Goal: Information Seeking & Learning: Learn about a topic

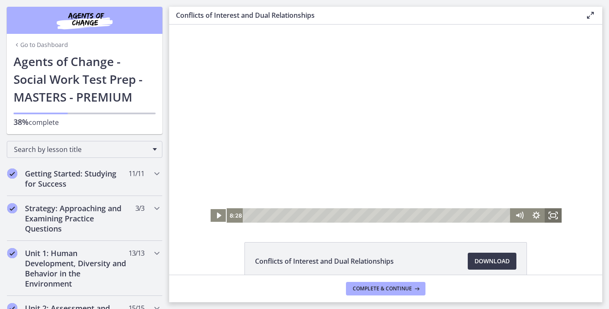
click at [555, 215] on icon "Fullscreen" at bounding box center [552, 215] width 17 height 14
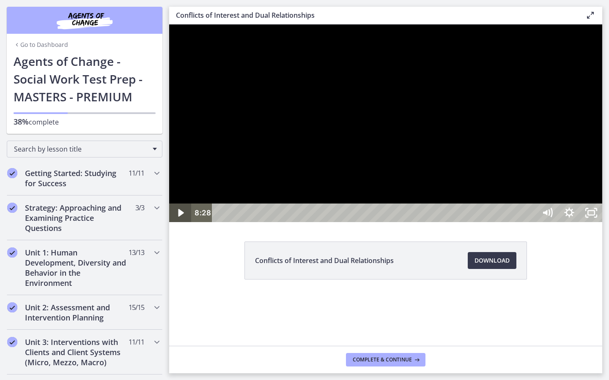
click at [180, 217] on icon "Play Video" at bounding box center [180, 213] width 5 height 8
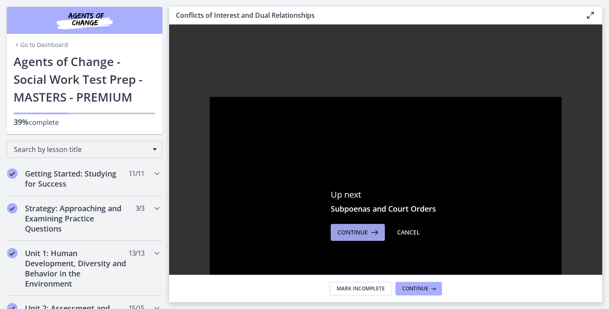
click at [346, 232] on span "Continue" at bounding box center [352, 232] width 30 height 10
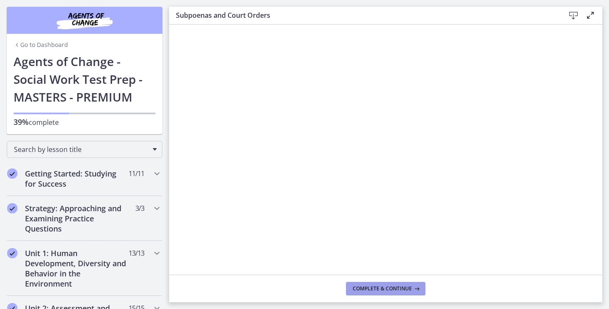
click at [412, 285] on icon at bounding box center [416, 288] width 8 height 7
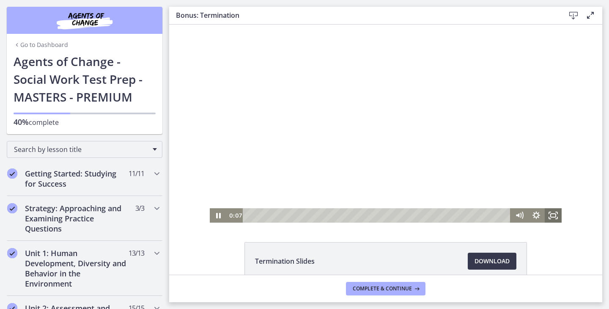
click at [553, 216] on rect "Fullscreen" at bounding box center [552, 214] width 5 height 3
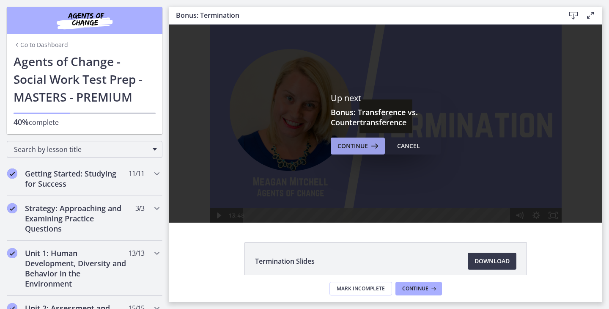
click at [361, 148] on span "Continue" at bounding box center [352, 146] width 30 height 10
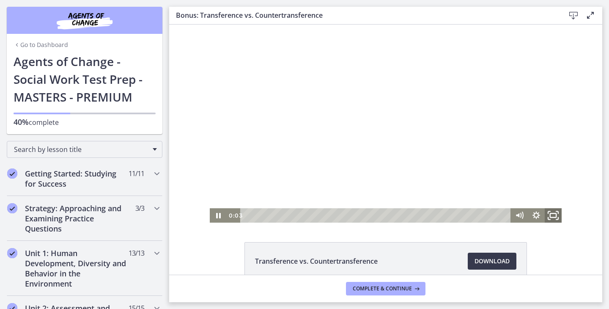
click at [548, 216] on icon "Fullscreen" at bounding box center [553, 215] width 20 height 17
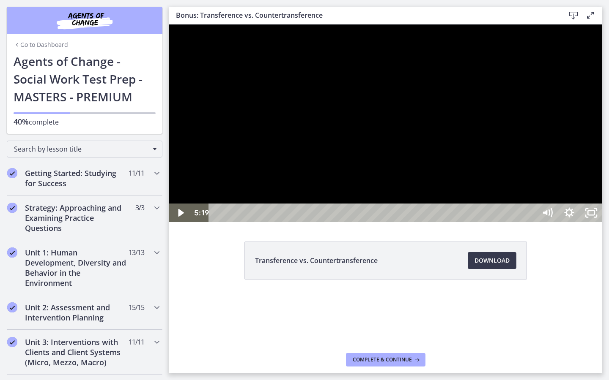
click at [580, 204] on button "Unfullscreen" at bounding box center [591, 213] width 22 height 19
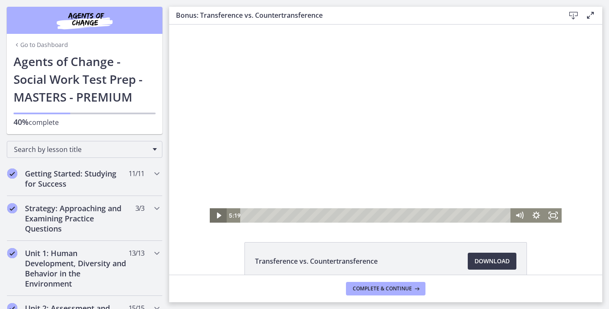
click at [225, 219] on icon "Play Video" at bounding box center [218, 215] width 17 height 14
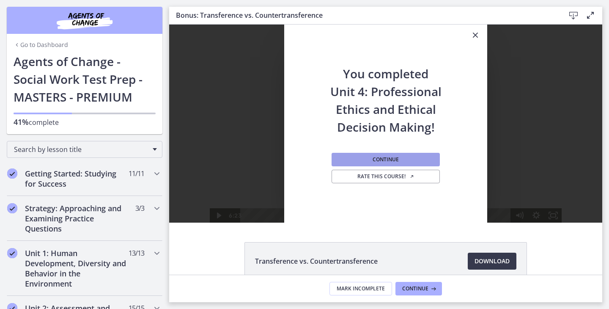
click at [389, 158] on span "Continue" at bounding box center [385, 159] width 26 height 7
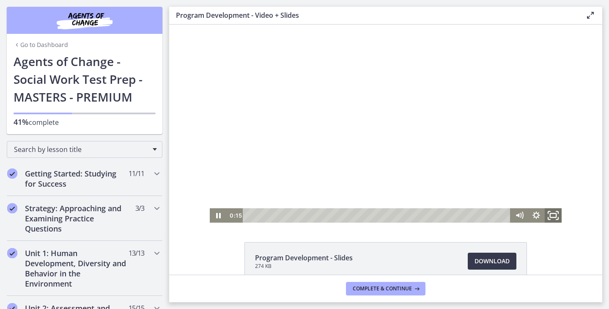
click at [552, 218] on icon "Fullscreen" at bounding box center [553, 215] width 20 height 17
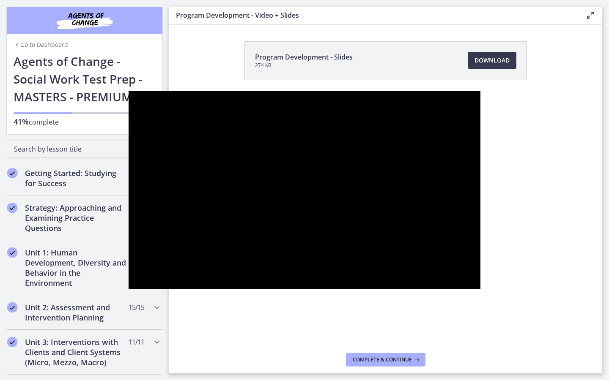
click at [480, 266] on div at bounding box center [304, 190] width 352 height 198
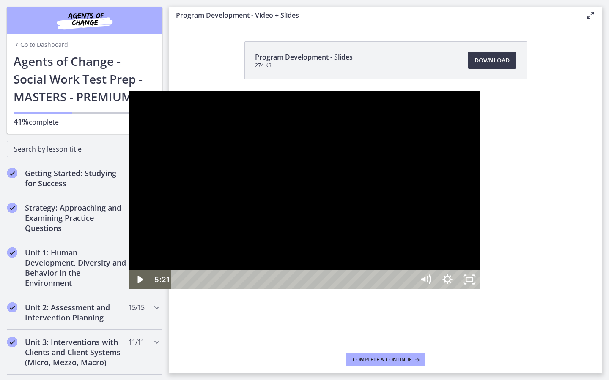
click at [480, 266] on div at bounding box center [304, 190] width 352 height 198
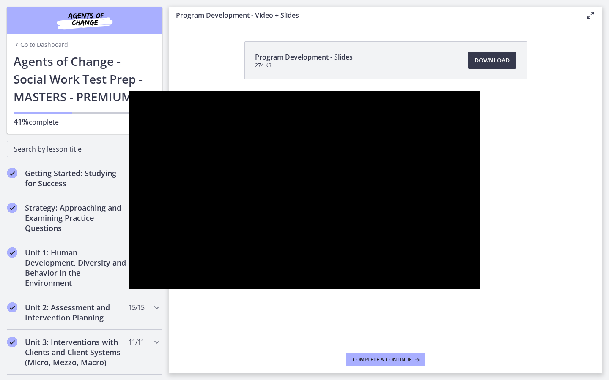
click at [480, 266] on div at bounding box center [304, 190] width 352 height 198
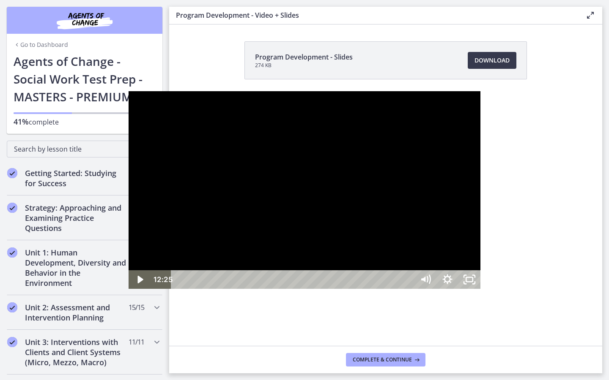
click at [128, 91] on button "Play Video: cdsdn3g2imvr0n222r7g.mp4" at bounding box center [128, 91] width 0 height 0
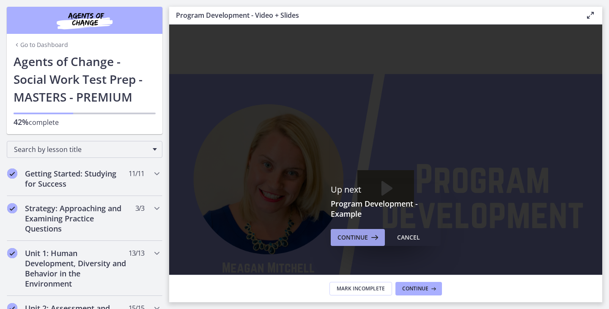
click at [361, 240] on span "Continue" at bounding box center [352, 237] width 30 height 10
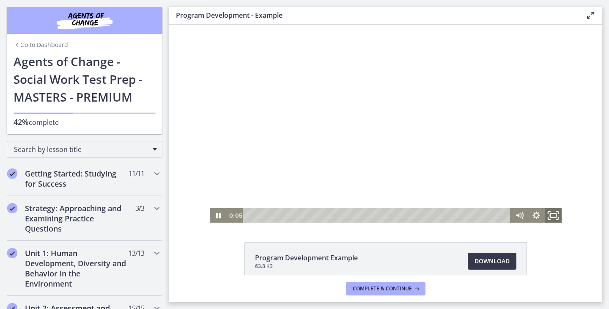
click at [552, 216] on icon "Fullscreen" at bounding box center [553, 215] width 20 height 17
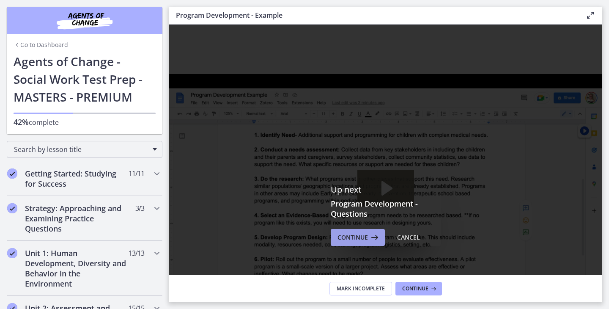
click at [348, 232] on span "Continue" at bounding box center [352, 237] width 30 height 10
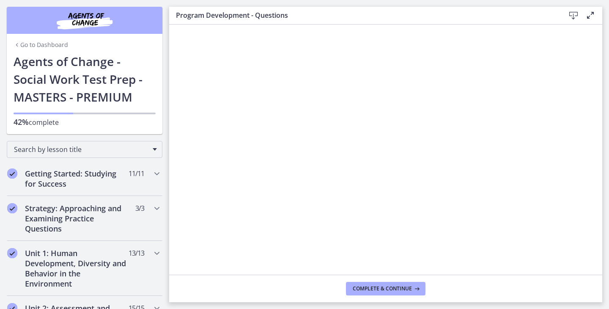
click at [238, 282] on footer "Complete & continue" at bounding box center [385, 287] width 433 height 27
click at [397, 288] on span "Complete & continue" at bounding box center [381, 288] width 59 height 7
click at [364, 284] on button "Complete & continue" at bounding box center [385, 288] width 79 height 14
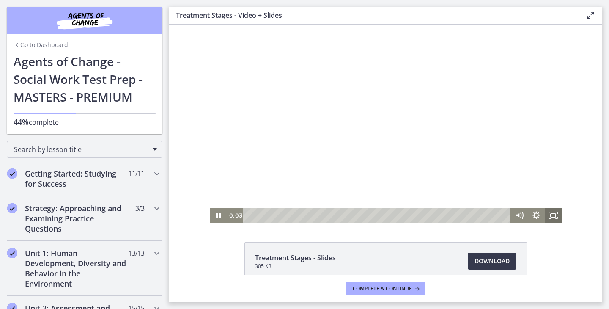
click at [552, 218] on icon "Fullscreen" at bounding box center [552, 215] width 17 height 14
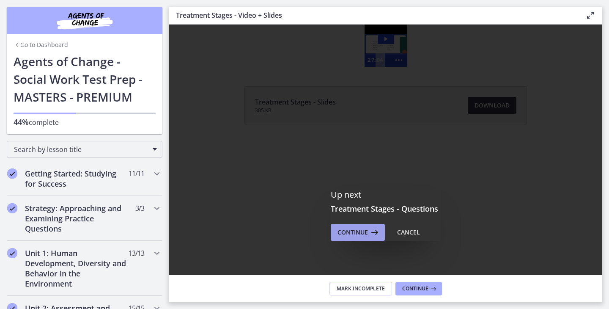
click at [362, 229] on span "Continue" at bounding box center [352, 232] width 30 height 10
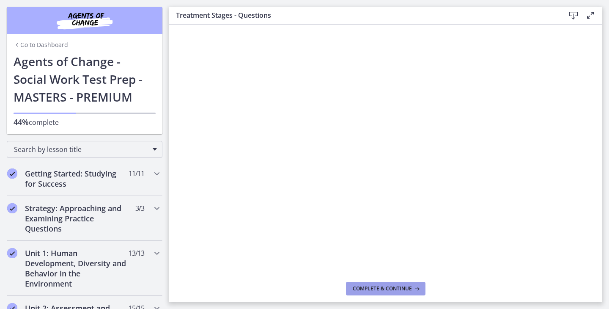
click at [398, 287] on span "Complete & continue" at bounding box center [381, 288] width 59 height 7
drag, startPoint x: 377, startPoint y: 296, endPoint x: 377, endPoint y: 291, distance: 5.1
click at [377, 296] on footer "Complete & continue" at bounding box center [385, 287] width 433 height 27
click at [377, 291] on span "Complete & continue" at bounding box center [381, 288] width 59 height 7
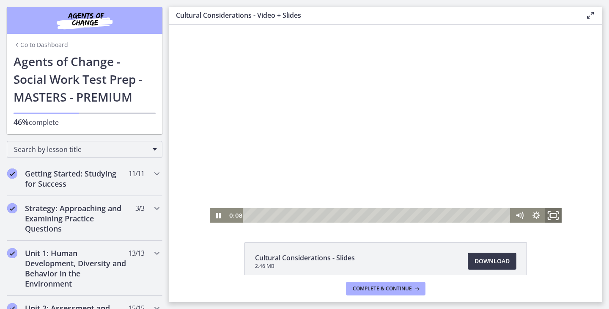
click at [549, 216] on icon "Fullscreen" at bounding box center [553, 215] width 20 height 17
